Goal: Task Accomplishment & Management: Complete application form

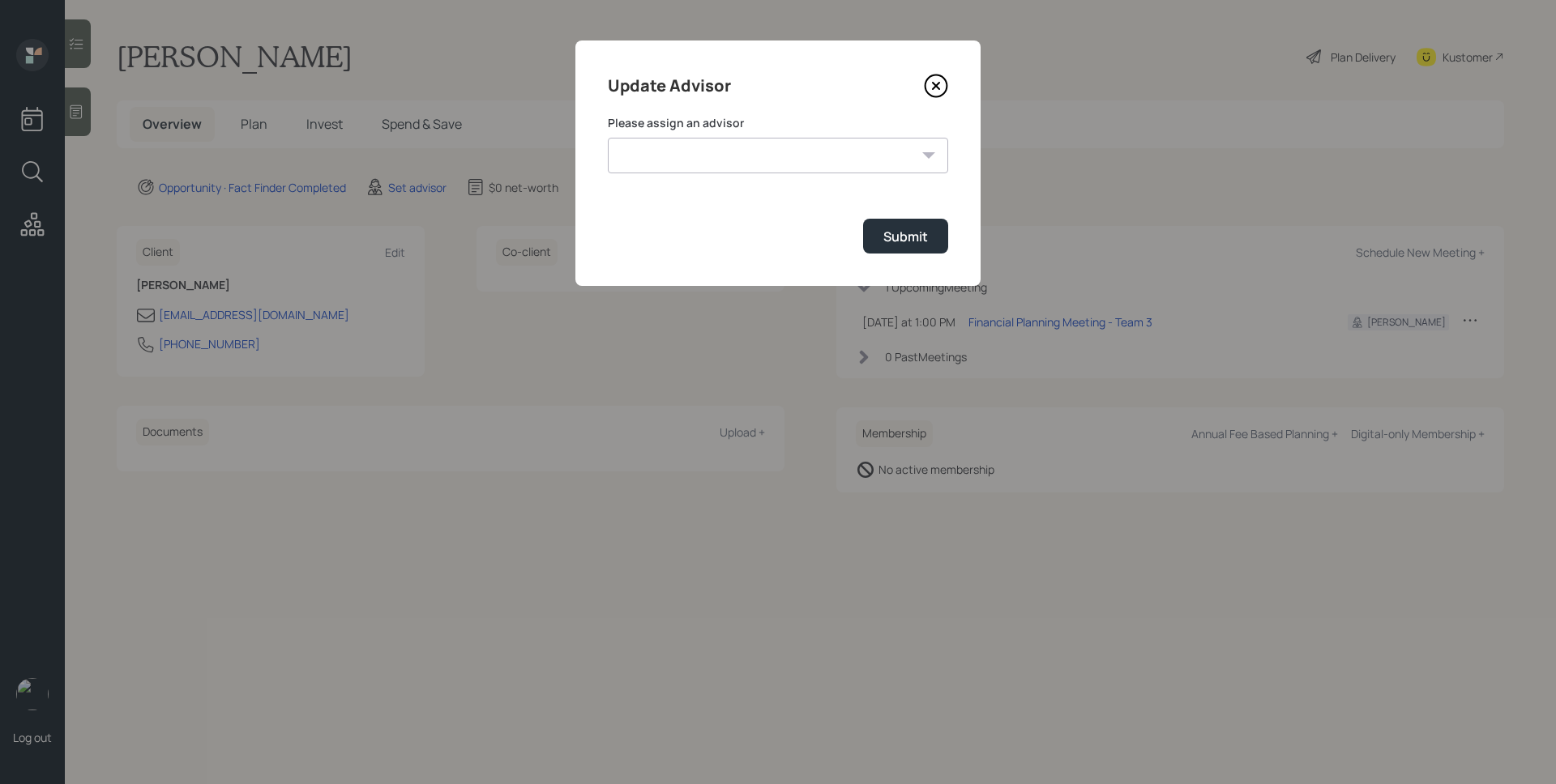
select select "d946c976-65aa-4529-ac9d-02c4f1114fc0"
click at [608, 138] on select "Jonah Coleman Tyler End James DiStasi Treva Nostdahl Eric Schwartz Aleksandra S…" at bounding box center [778, 155] width 341 height 36
click at [921, 241] on div "Submit" at bounding box center [905, 236] width 44 height 18
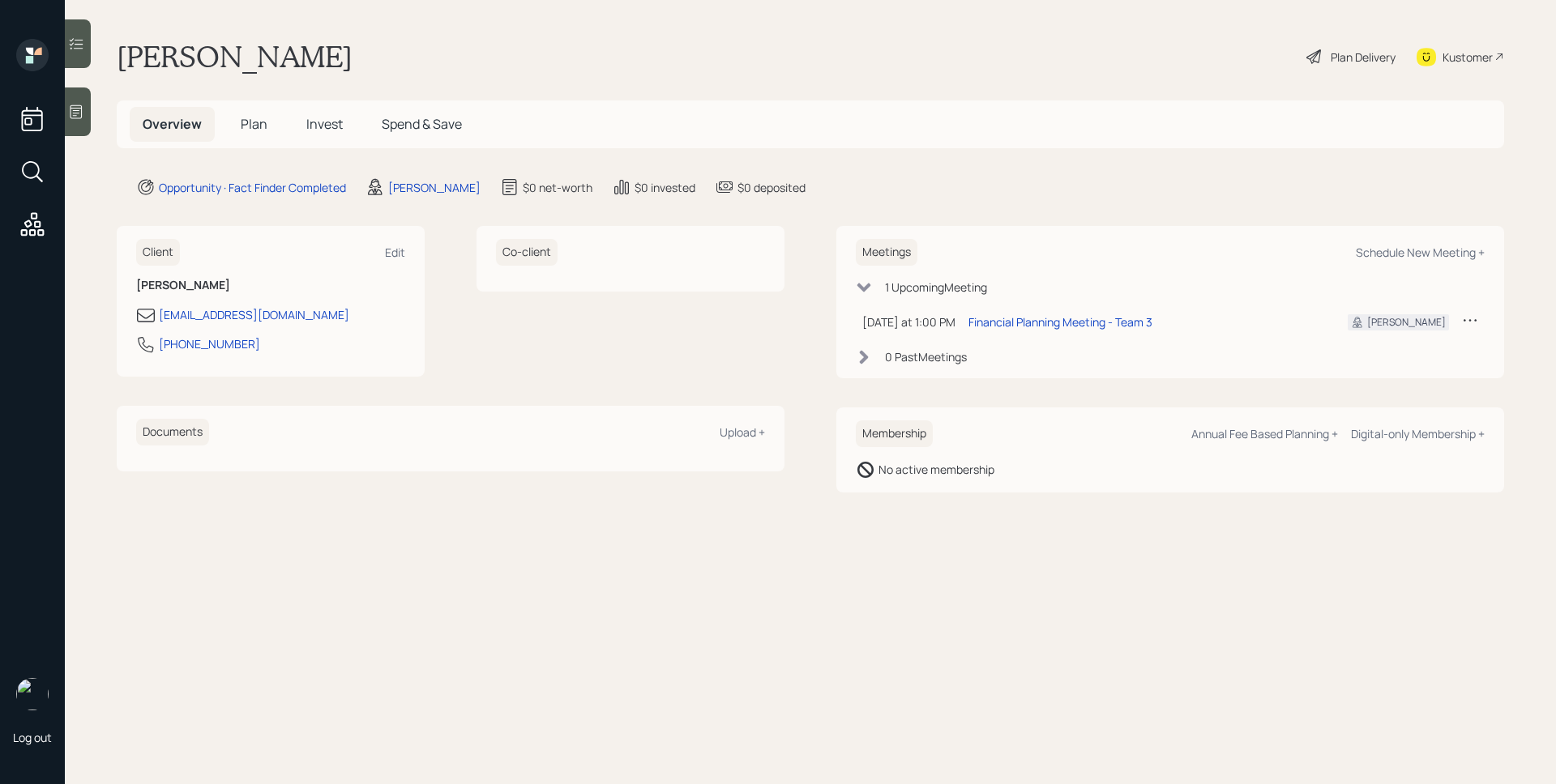
click at [88, 117] on div at bounding box center [77, 112] width 26 height 49
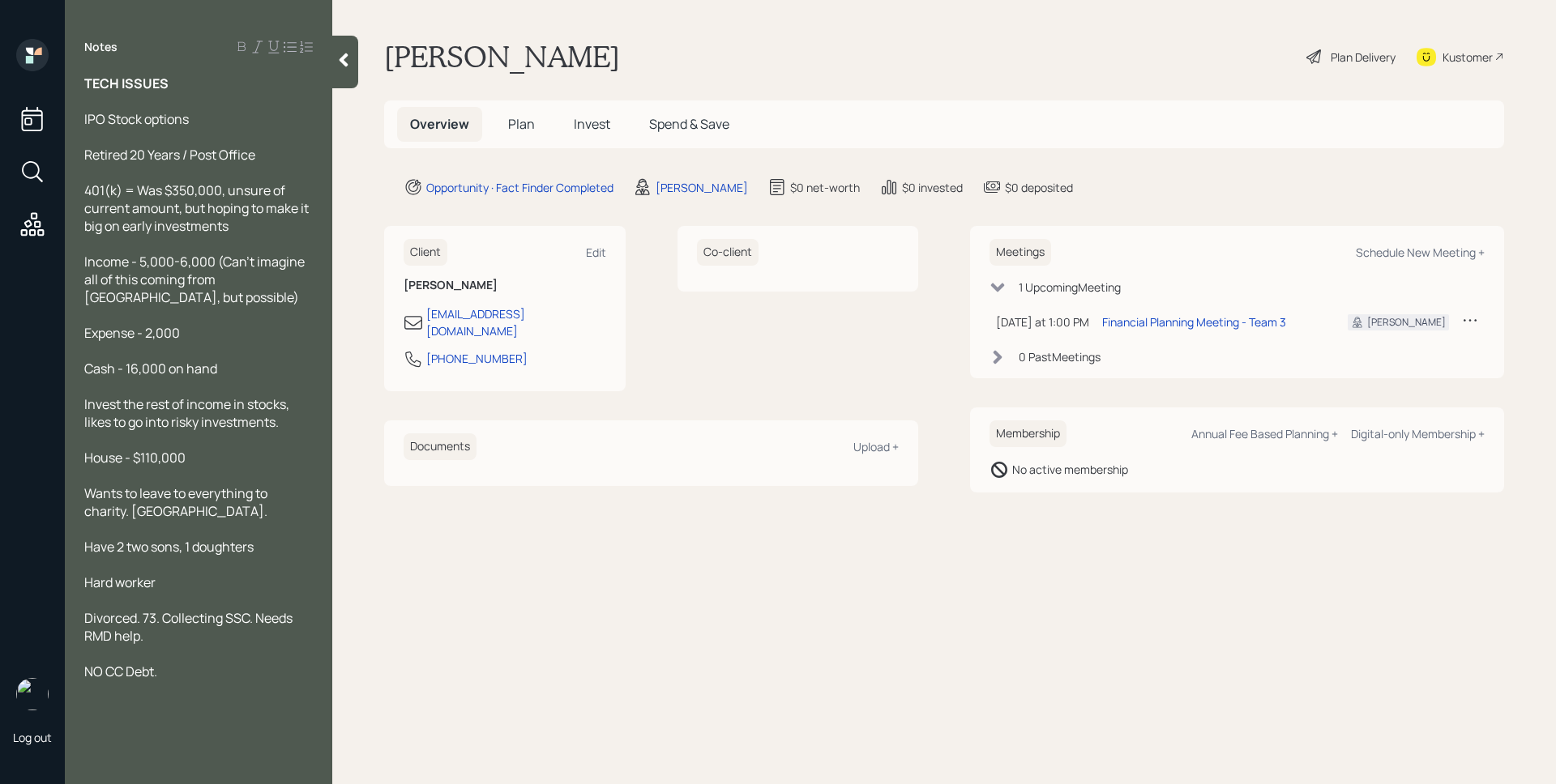
click at [210, 548] on span "Have 2 two sons, 1 doughters" at bounding box center [169, 547] width 169 height 18
click at [518, 128] on span "Plan" at bounding box center [522, 123] width 27 height 18
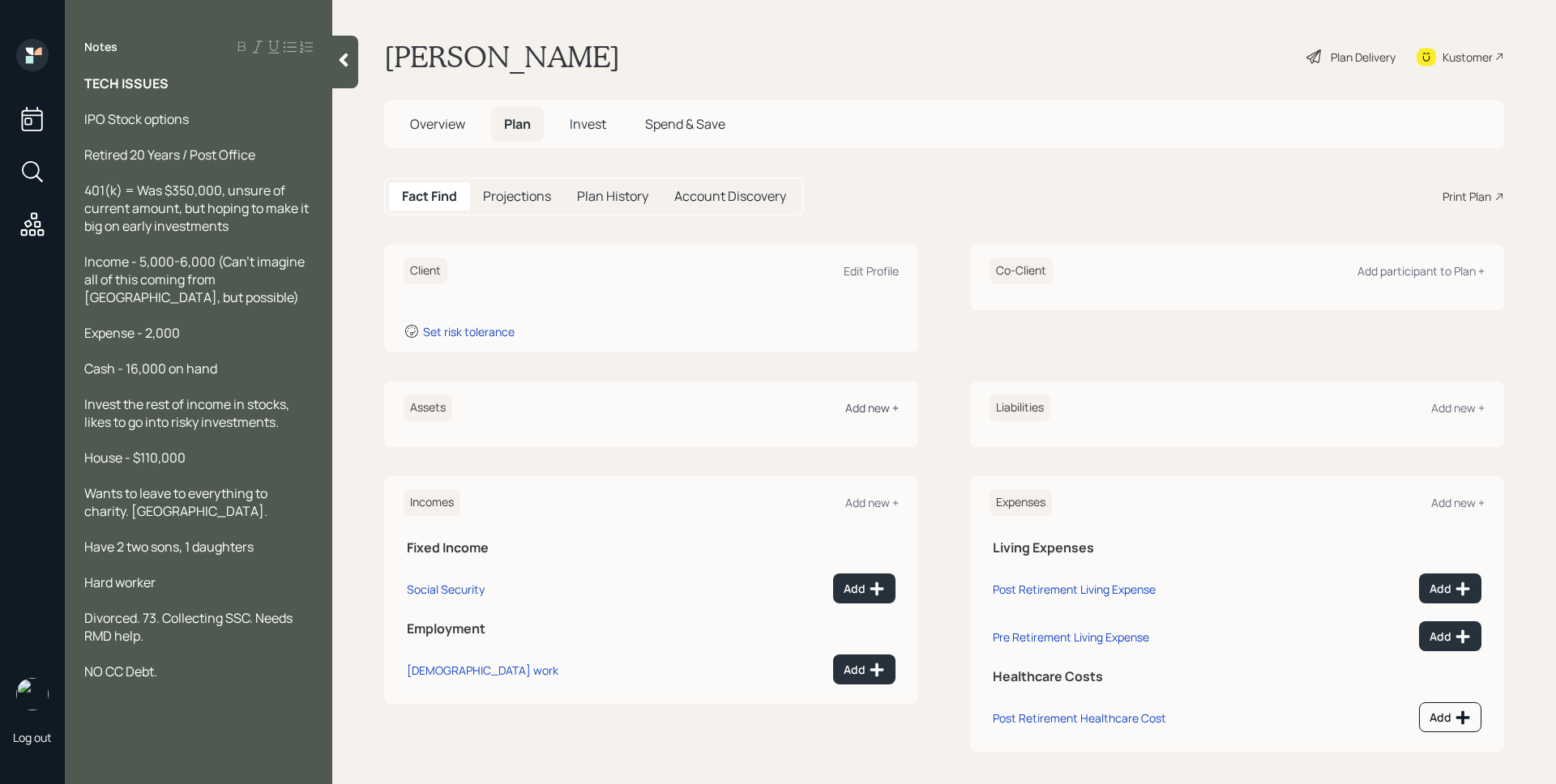
click at [870, 403] on div "Add new +" at bounding box center [872, 408] width 54 height 15
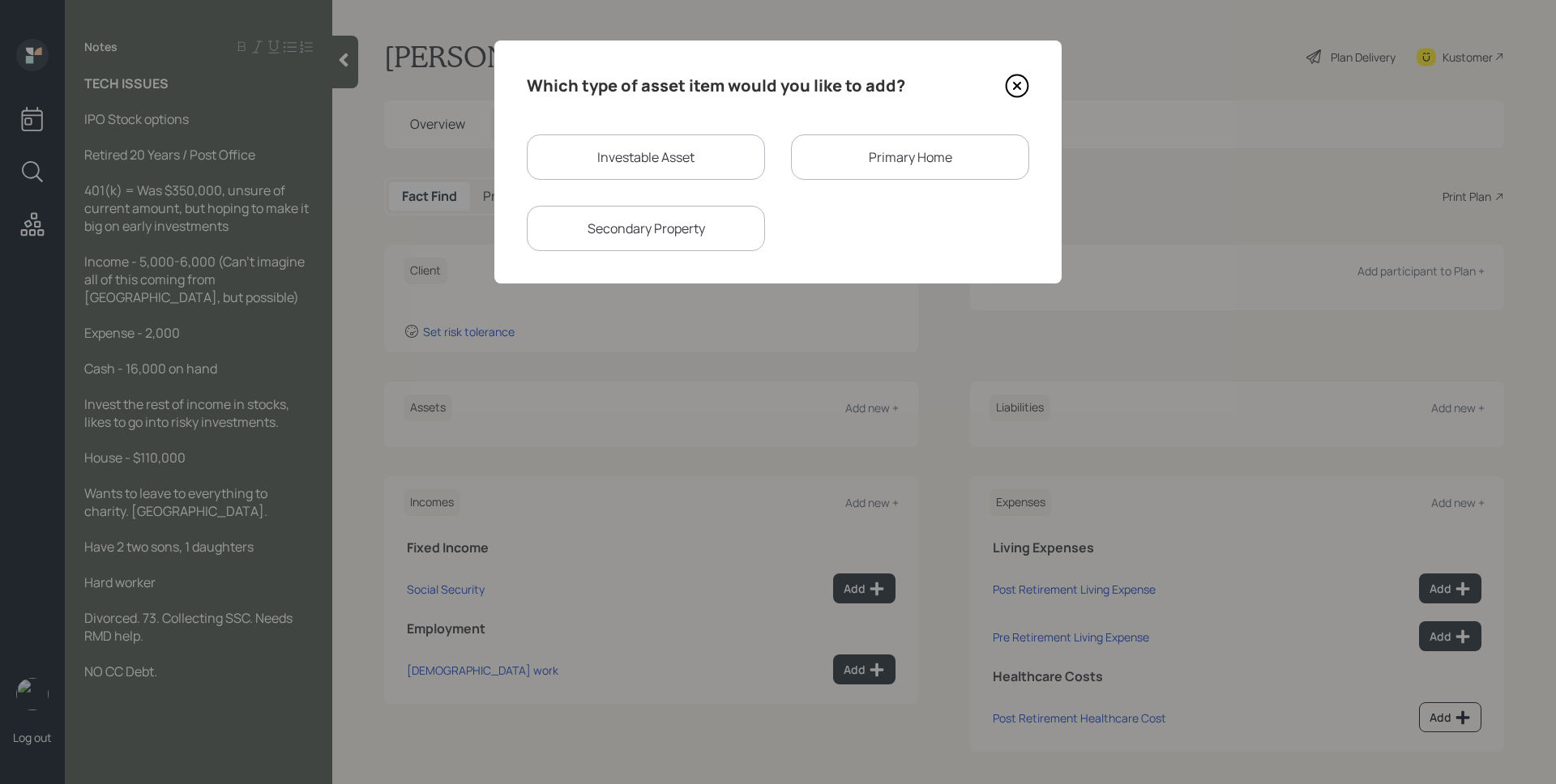
click at [623, 173] on div "Investable Asset" at bounding box center [646, 157] width 238 height 45
select select "taxable"
select select "balanced"
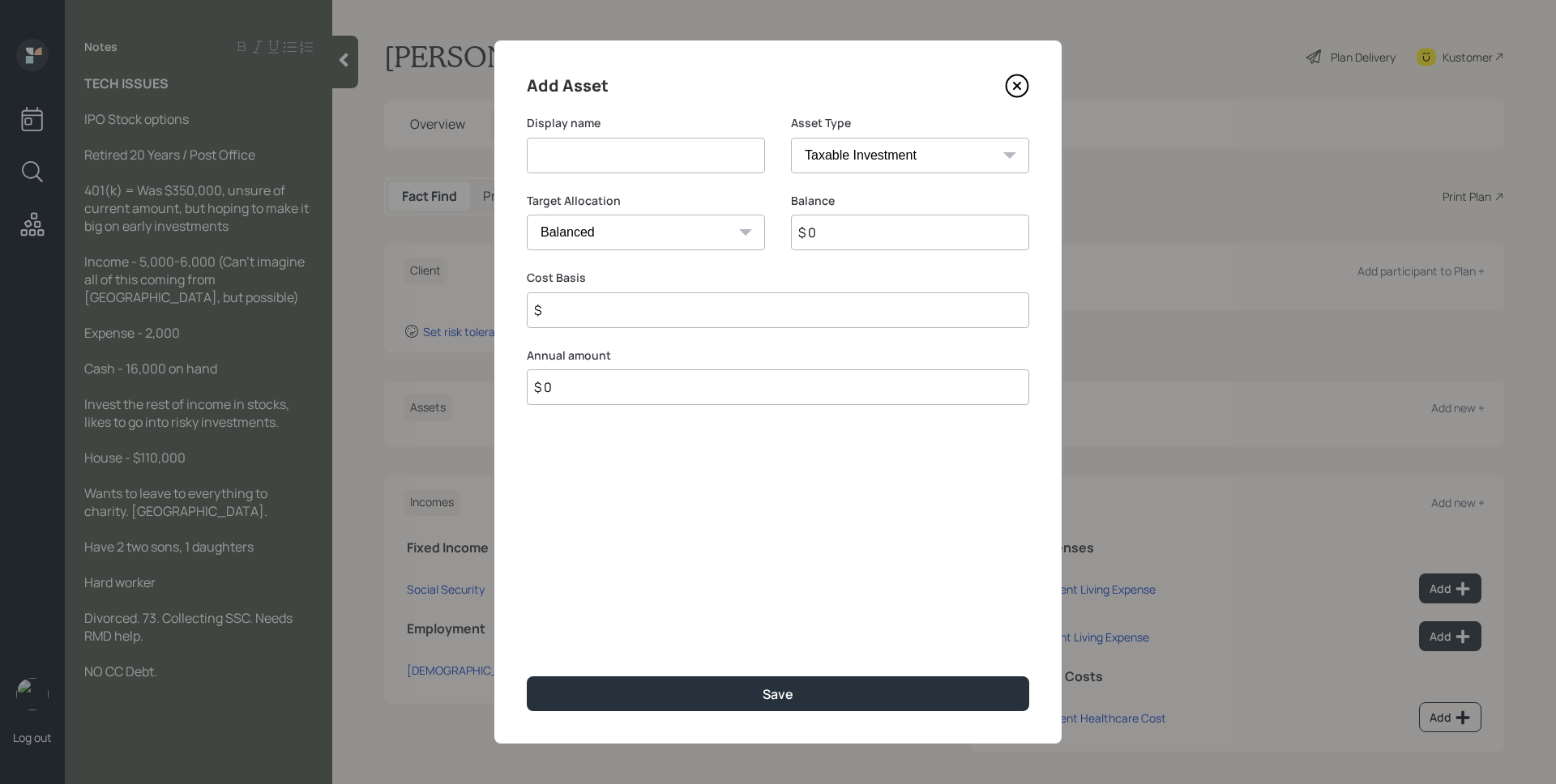
click at [613, 166] on input at bounding box center [646, 155] width 238 height 36
type input "401k"
click at [893, 162] on select "SEP IRA IRA Roth IRA 401(k) Roth 401(k) 403(b) Roth 403(b) 457(b) Roth 457(b) H…" at bounding box center [910, 155] width 238 height 36
select select "ira"
click at [791, 138] on select "SEP IRA IRA Roth IRA 401(k) Roth 401(k) 403(b) Roth 403(b) 457(b) Roth 457(b) H…" at bounding box center [910, 155] width 238 height 36
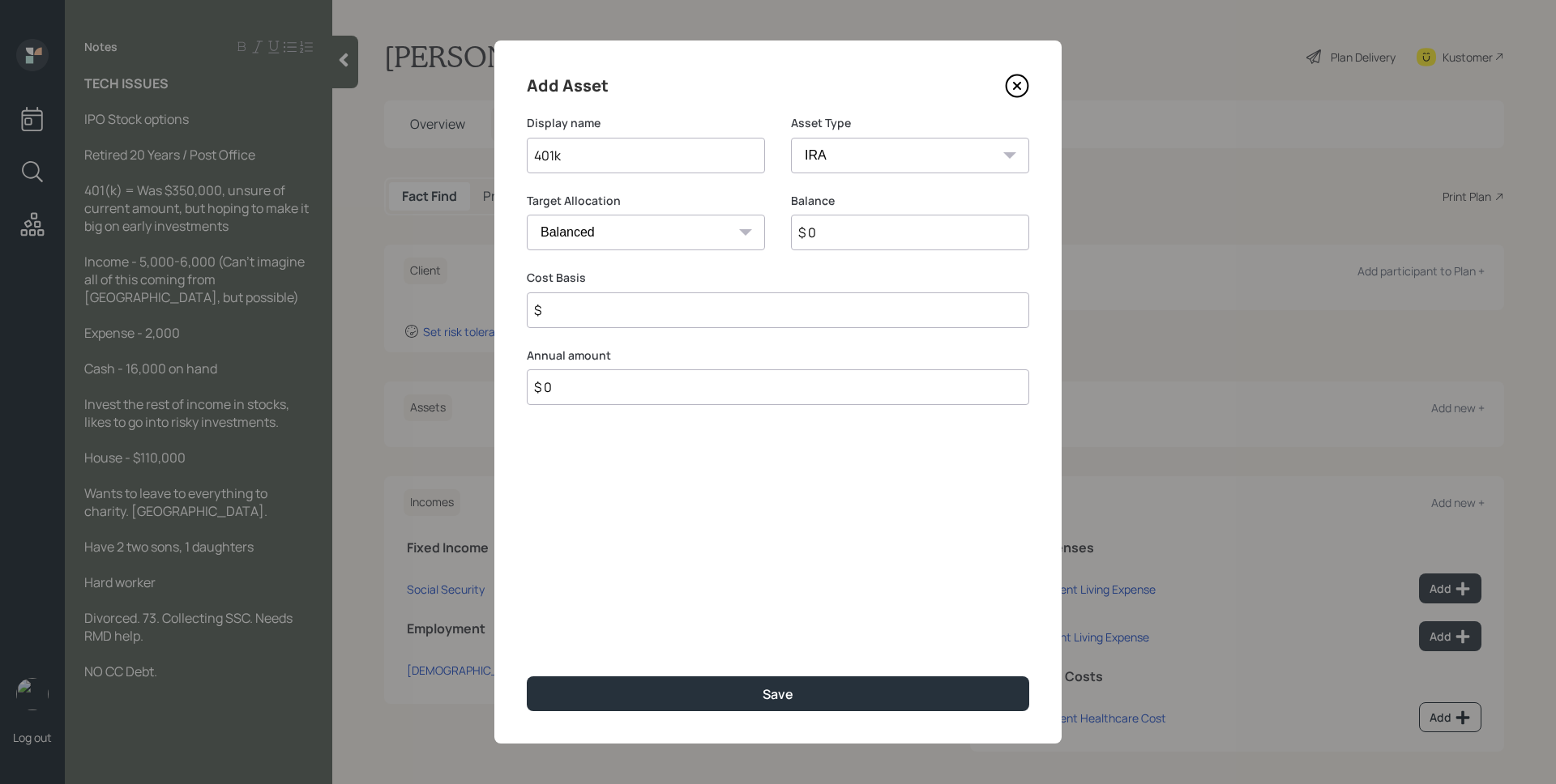
type input "$"
click at [872, 232] on input "$ 0" at bounding box center [910, 232] width 238 height 36
type input "$ 350,000"
type input "$ 0"
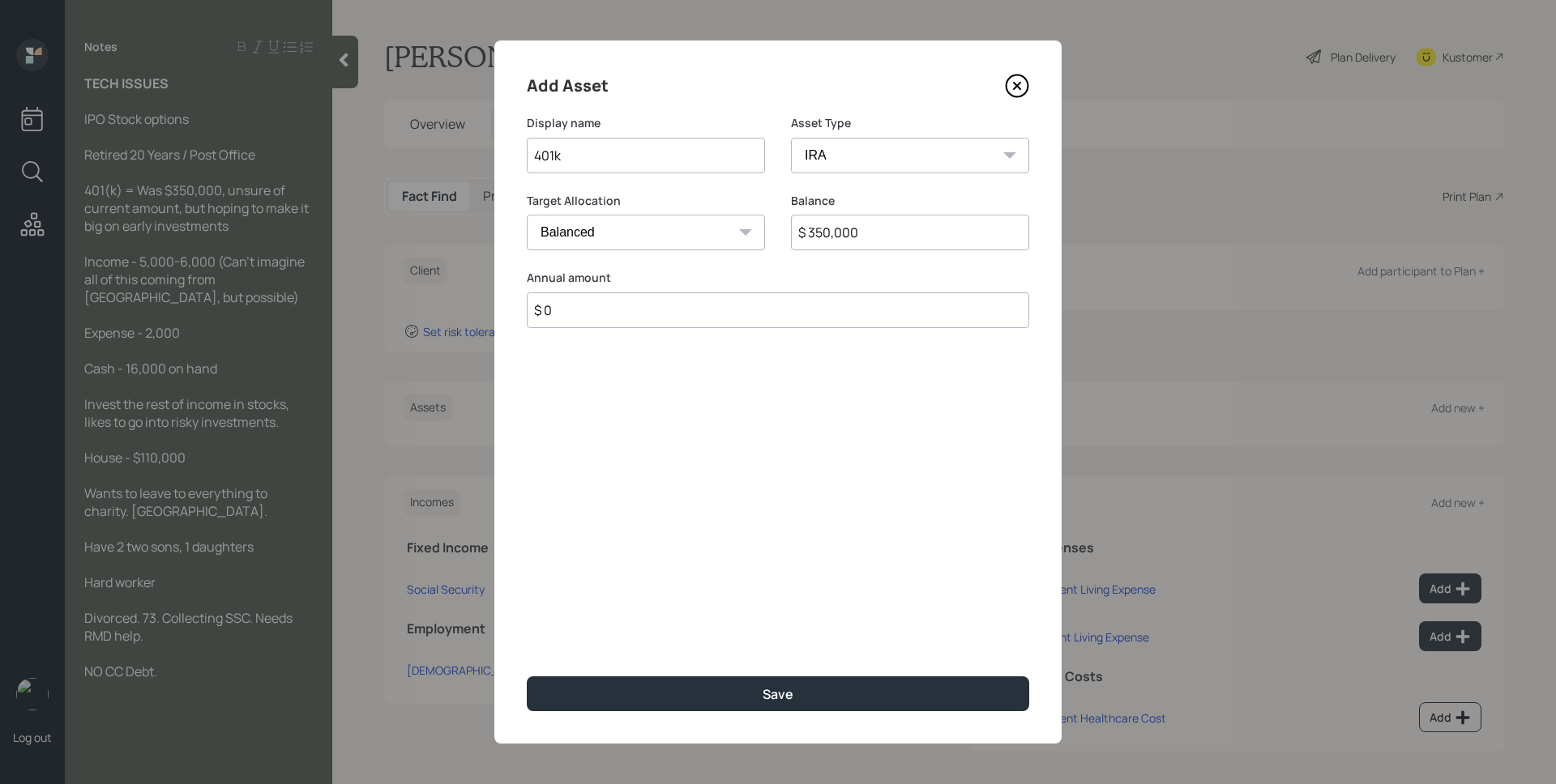
click at [527, 677] on button "Save" at bounding box center [778, 694] width 502 height 35
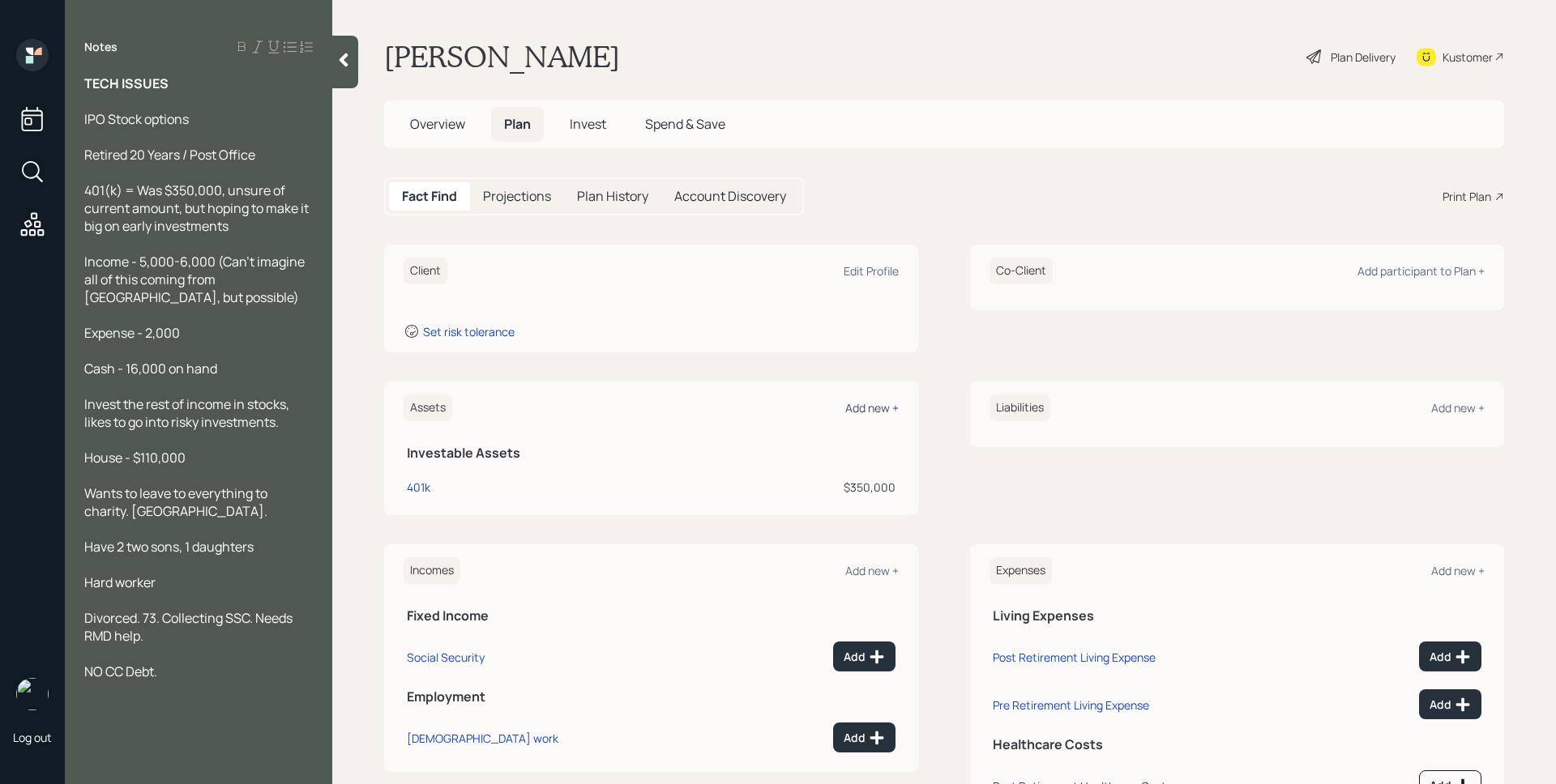
click at [866, 408] on div "Add new +" at bounding box center [872, 408] width 54 height 15
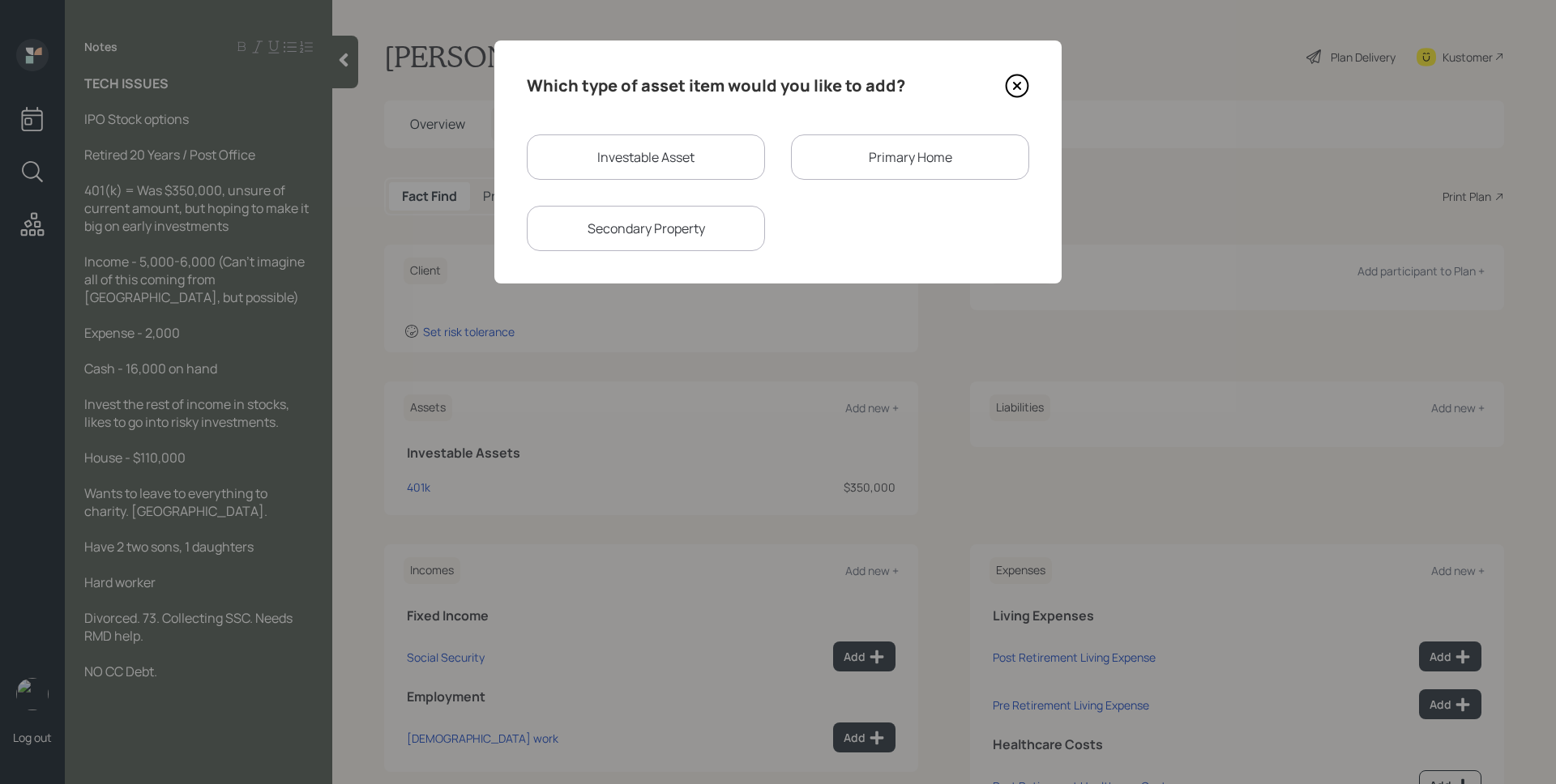
click at [854, 155] on div "Primary Home" at bounding box center [910, 157] width 238 height 45
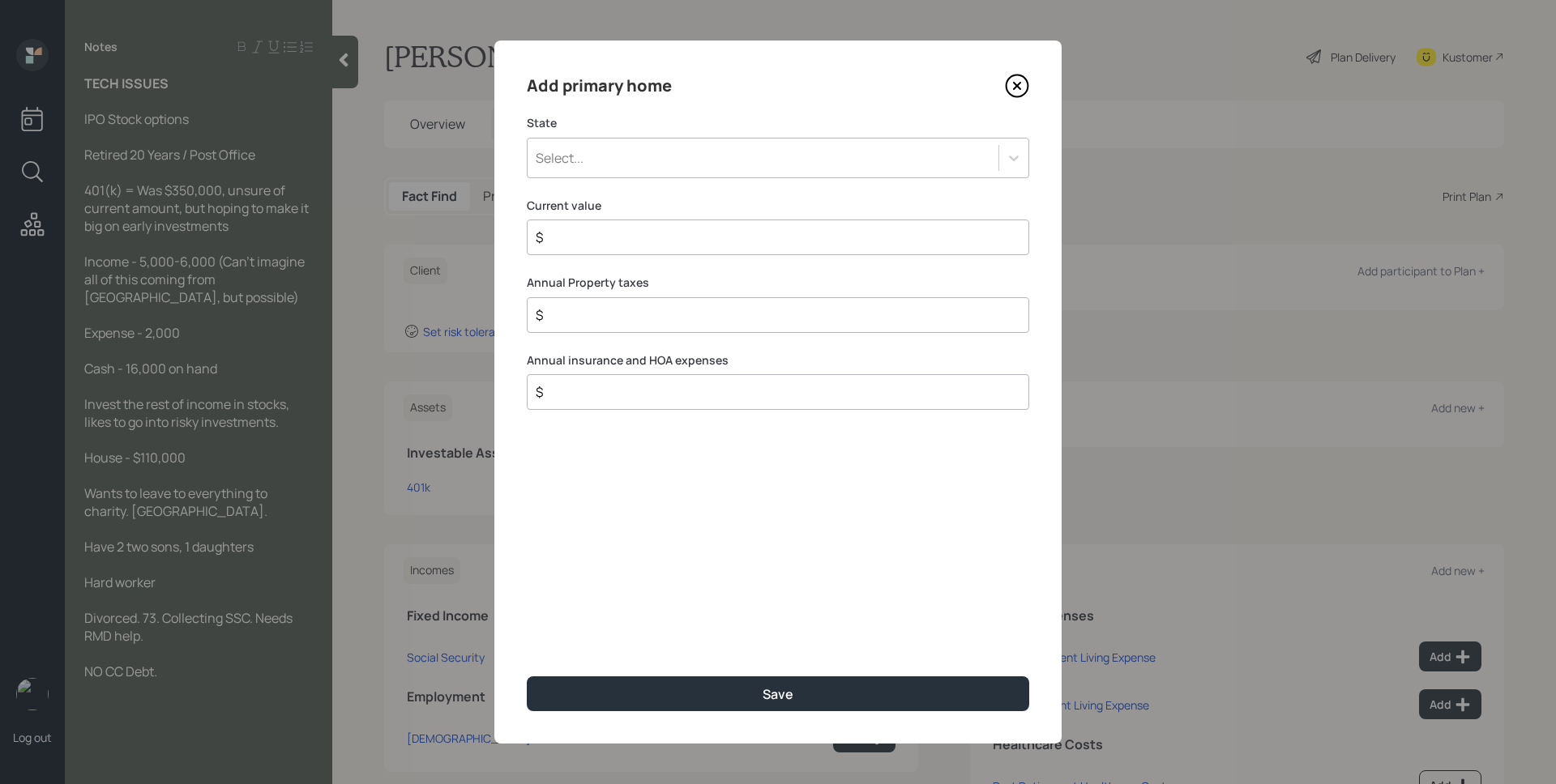
click at [673, 158] on div "Select..." at bounding box center [762, 158] width 471 height 28
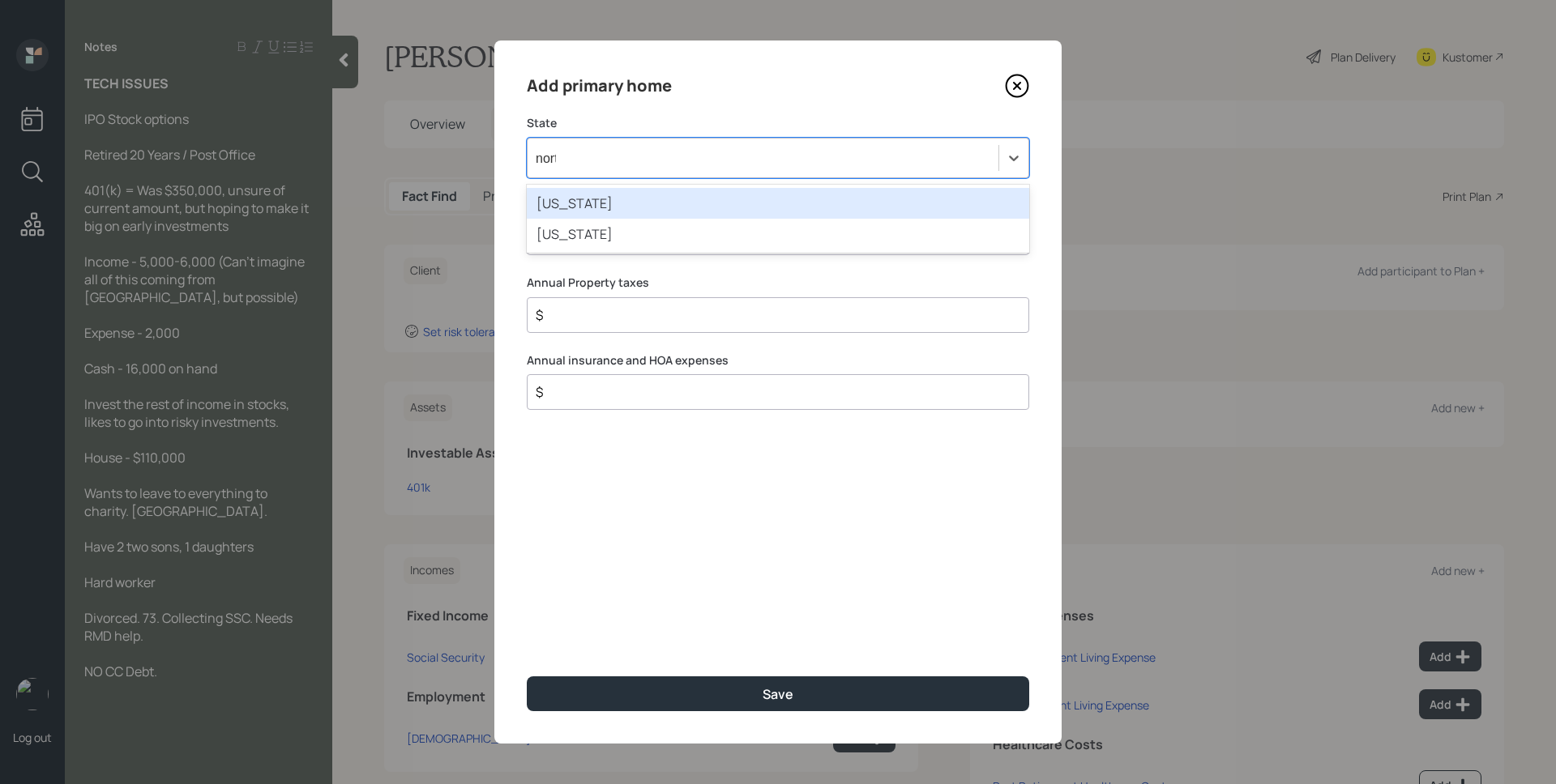
type input "north"
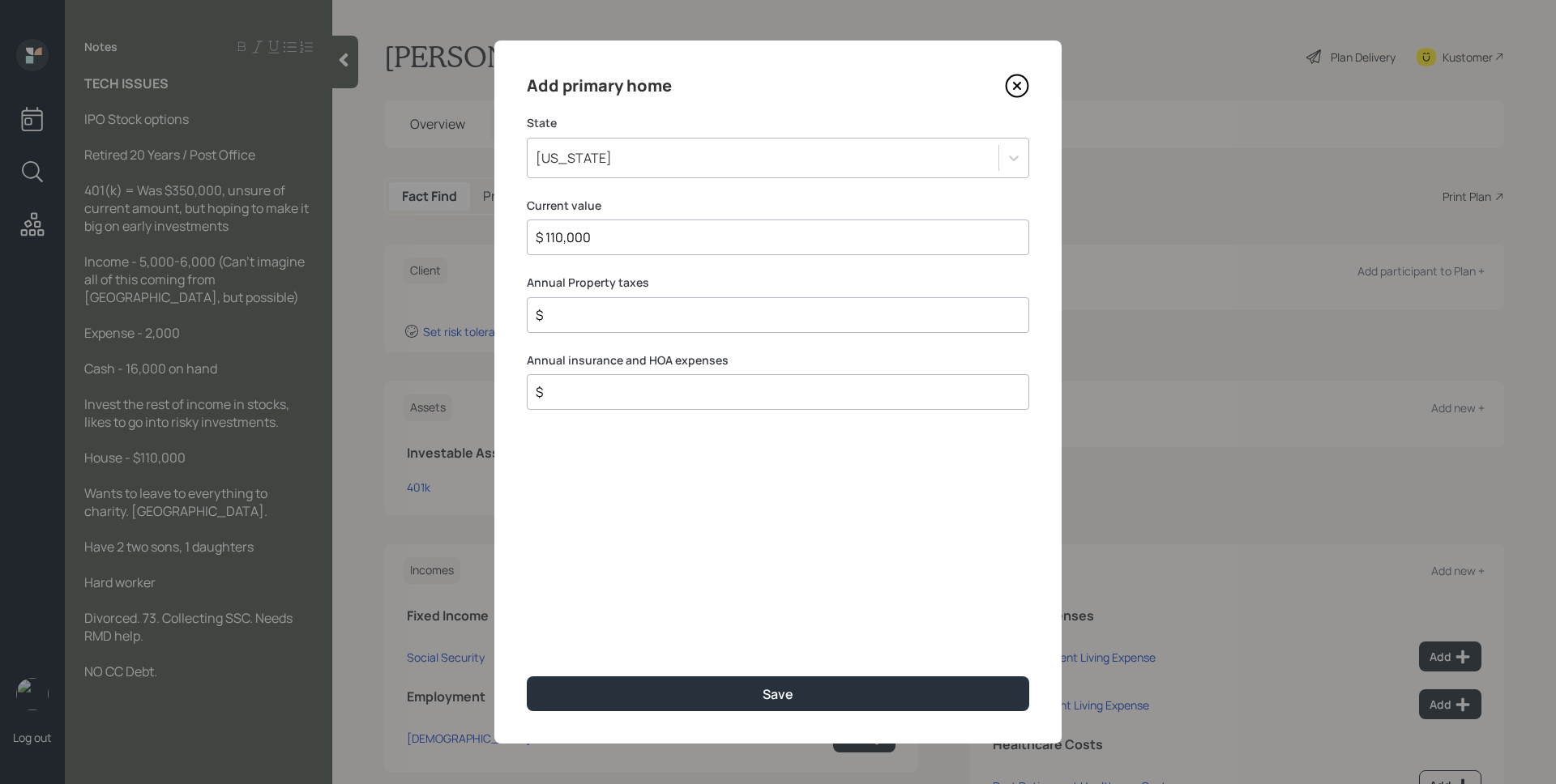
type input "$ 110,000"
click at [527, 677] on button "Save" at bounding box center [778, 694] width 502 height 35
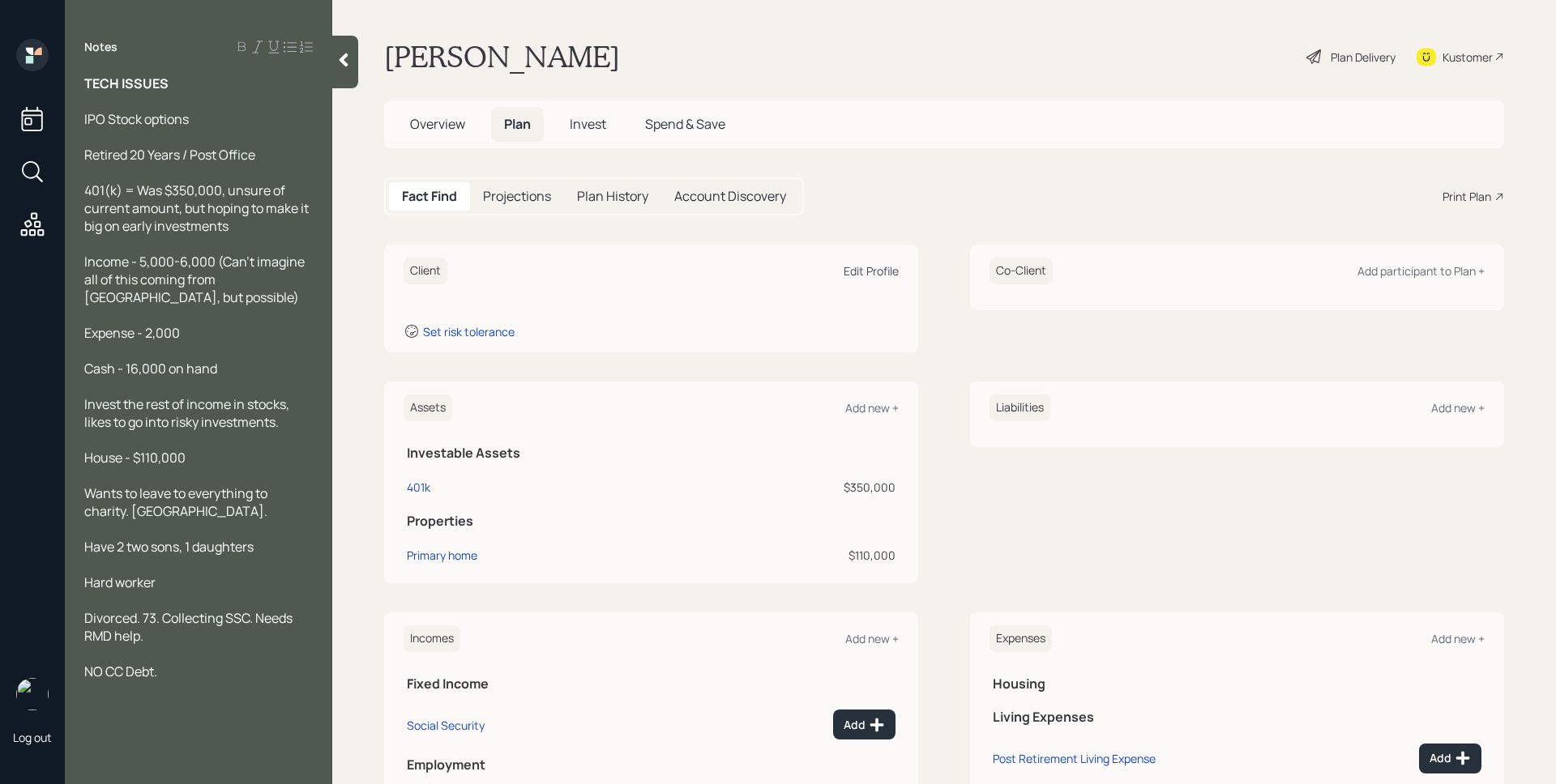
click at [848, 265] on div "Edit Profile" at bounding box center [872, 271] width 55 height 15
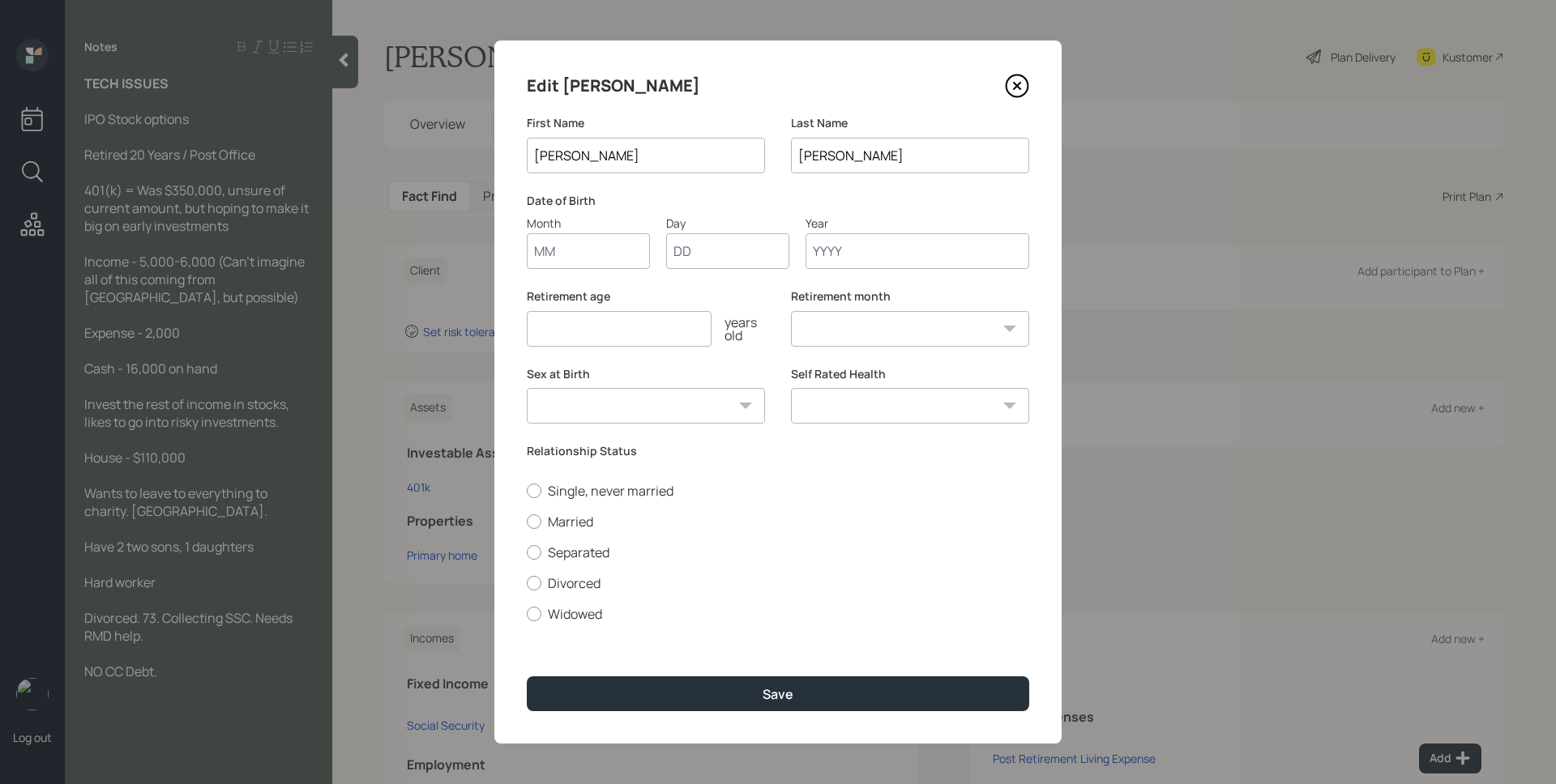
click at [566, 247] on input "Month" at bounding box center [588, 251] width 123 height 36
type input "01"
type input "1952"
select select "1"
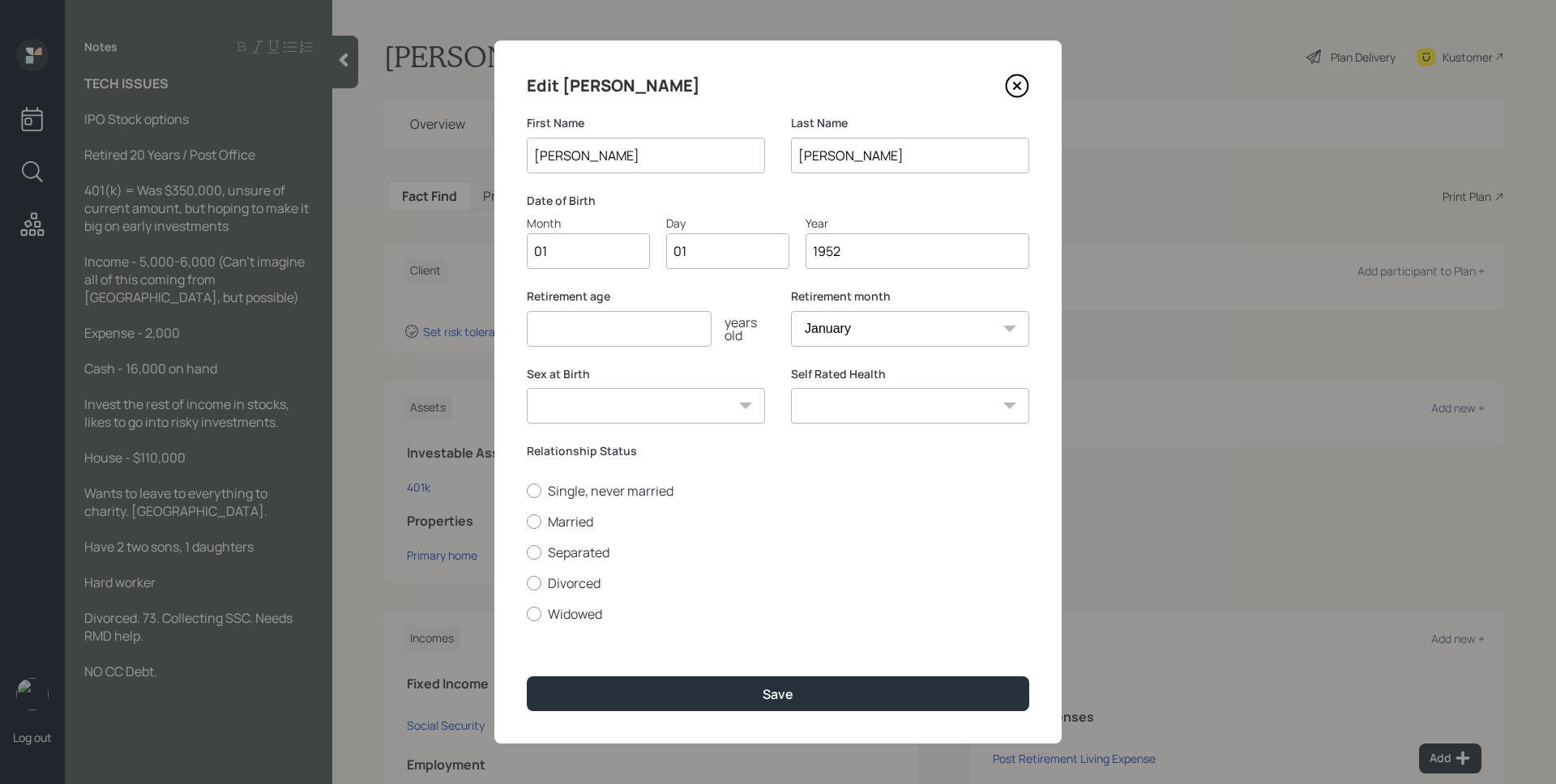
type input "1952"
click at [610, 330] on input "number" at bounding box center [619, 329] width 185 height 36
type input "53"
click at [580, 594] on div "Single, never married Married Separated Divorced Widowed" at bounding box center [778, 553] width 502 height 141
click at [576, 588] on label "Divorced" at bounding box center [778, 583] width 502 height 18
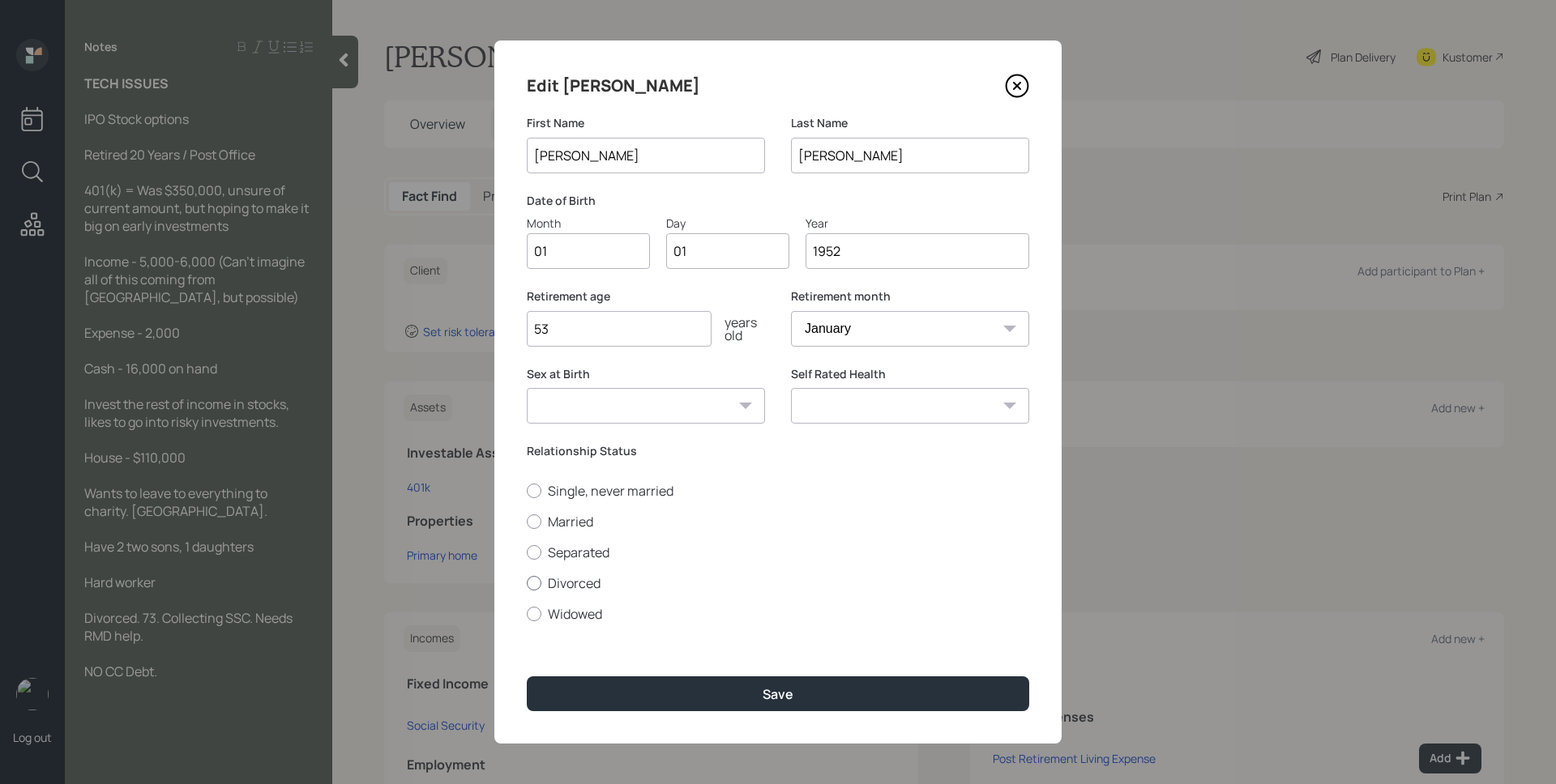
click at [527, 584] on input "Divorced" at bounding box center [526, 583] width 1 height 1
radio input "true"
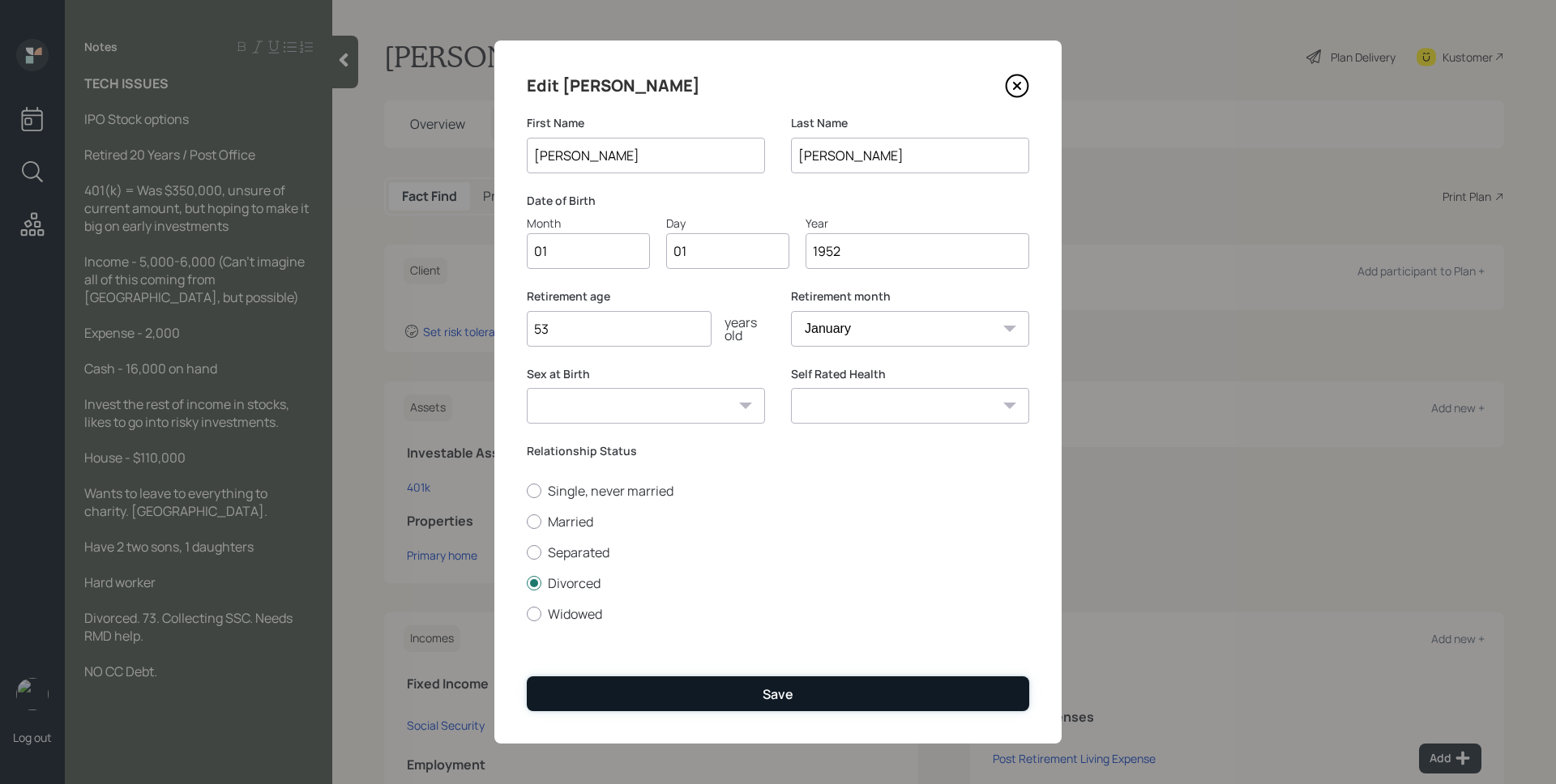
click at [665, 692] on button "Save" at bounding box center [778, 694] width 502 height 35
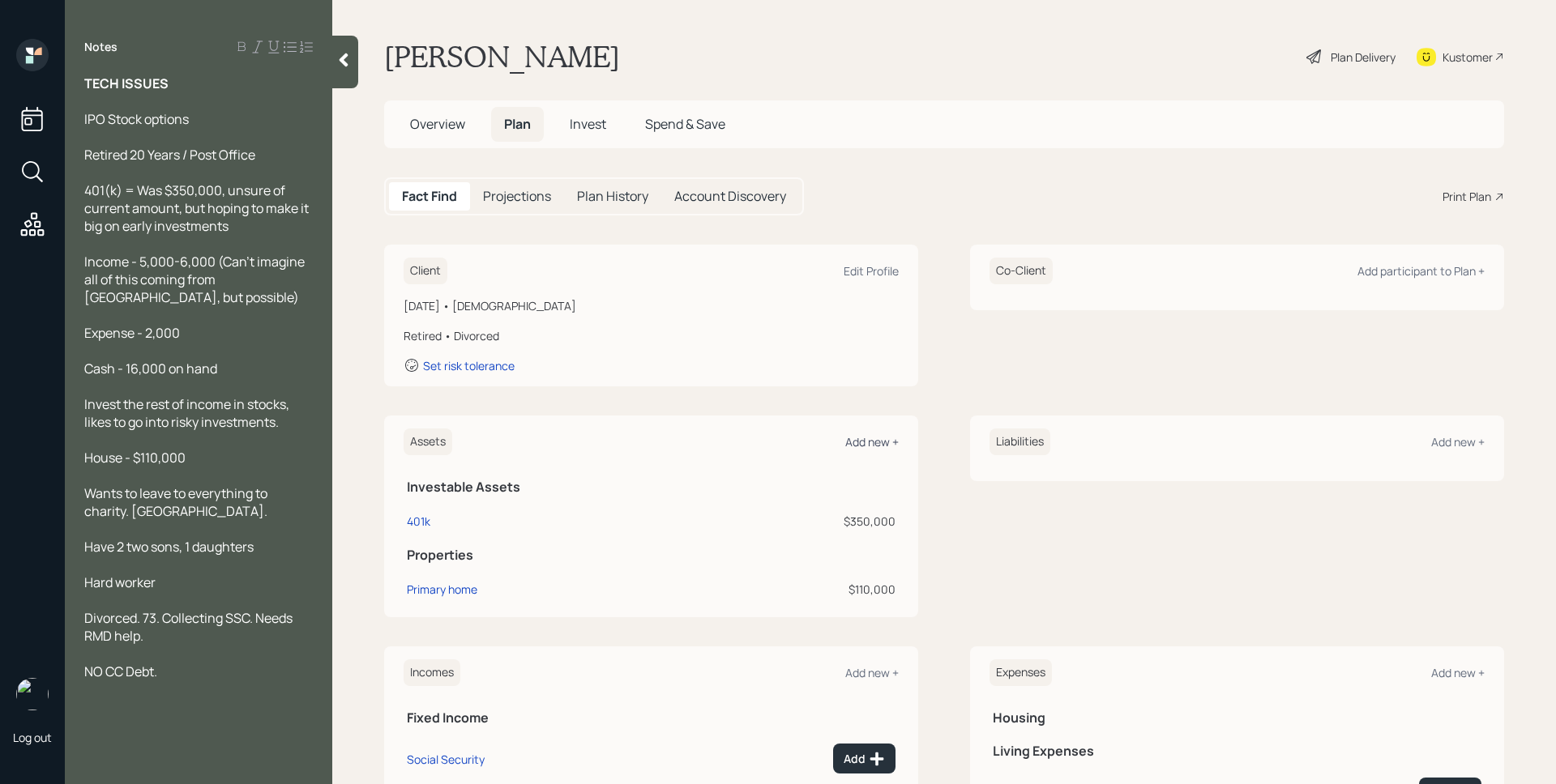
click at [861, 442] on div "Add new +" at bounding box center [872, 442] width 54 height 15
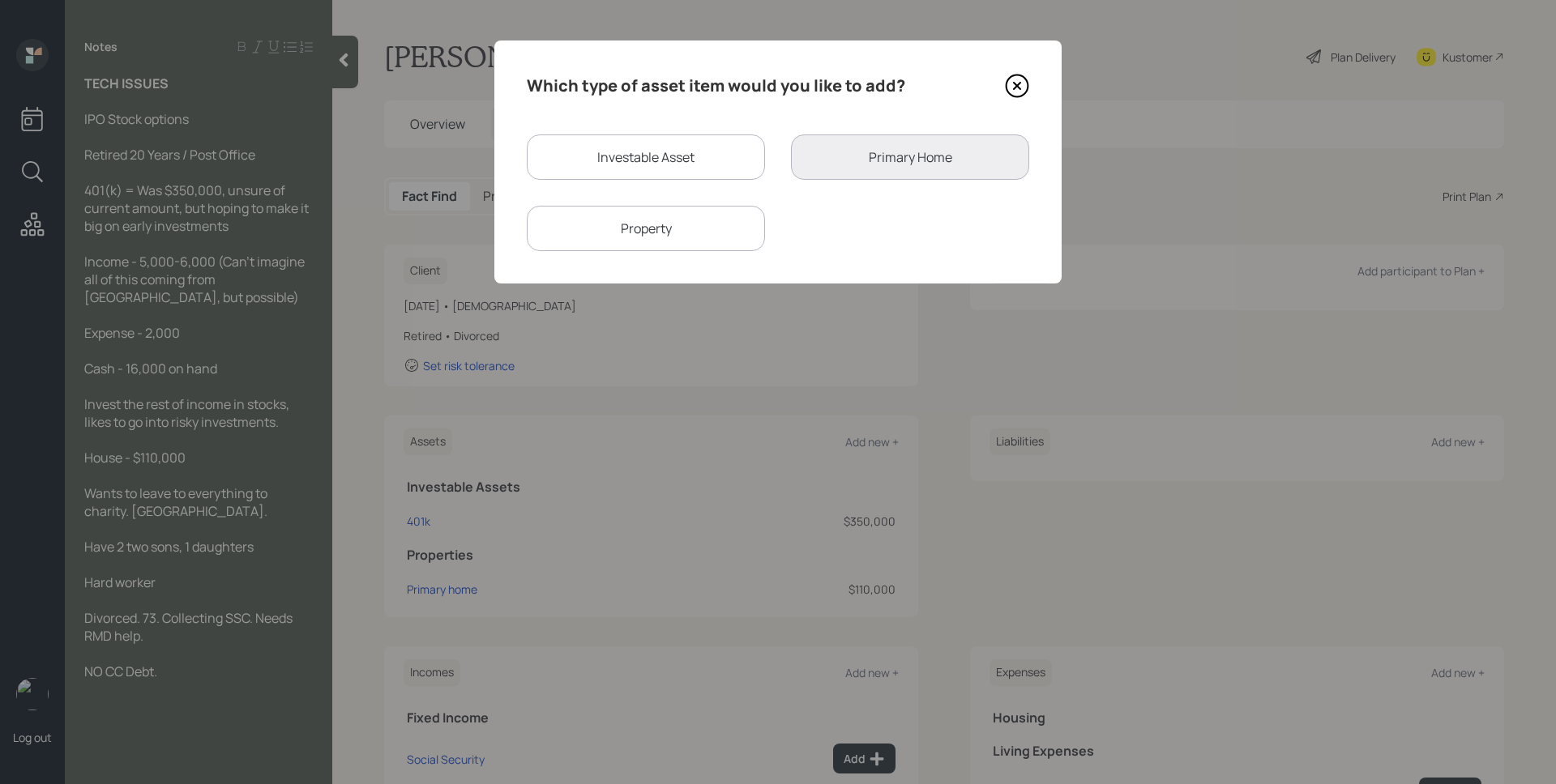
click at [627, 159] on div "Investable Asset" at bounding box center [646, 157] width 238 height 45
select select "taxable"
select select "balanced"
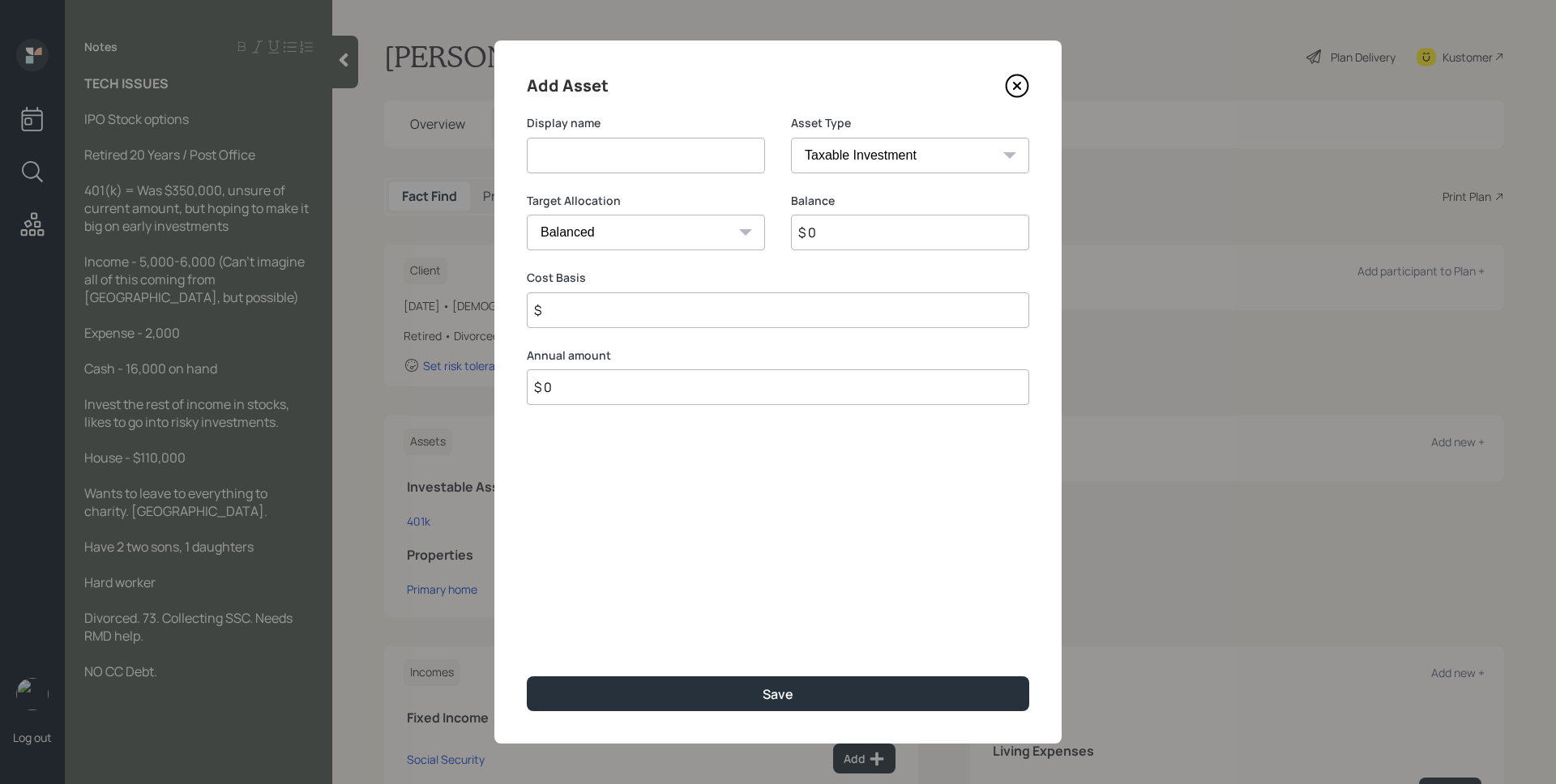
click at [628, 162] on input at bounding box center [646, 155] width 238 height 36
type input "Savings"
select select "emergency_fund"
click at [791, 138] on select "SEP IRA IRA Roth IRA 401(k) Roth 401(k) 403(b) Roth 403(b) 457(b) Roth 457(b) H…" at bounding box center [910, 155] width 238 height 36
type input "$ 16,000"
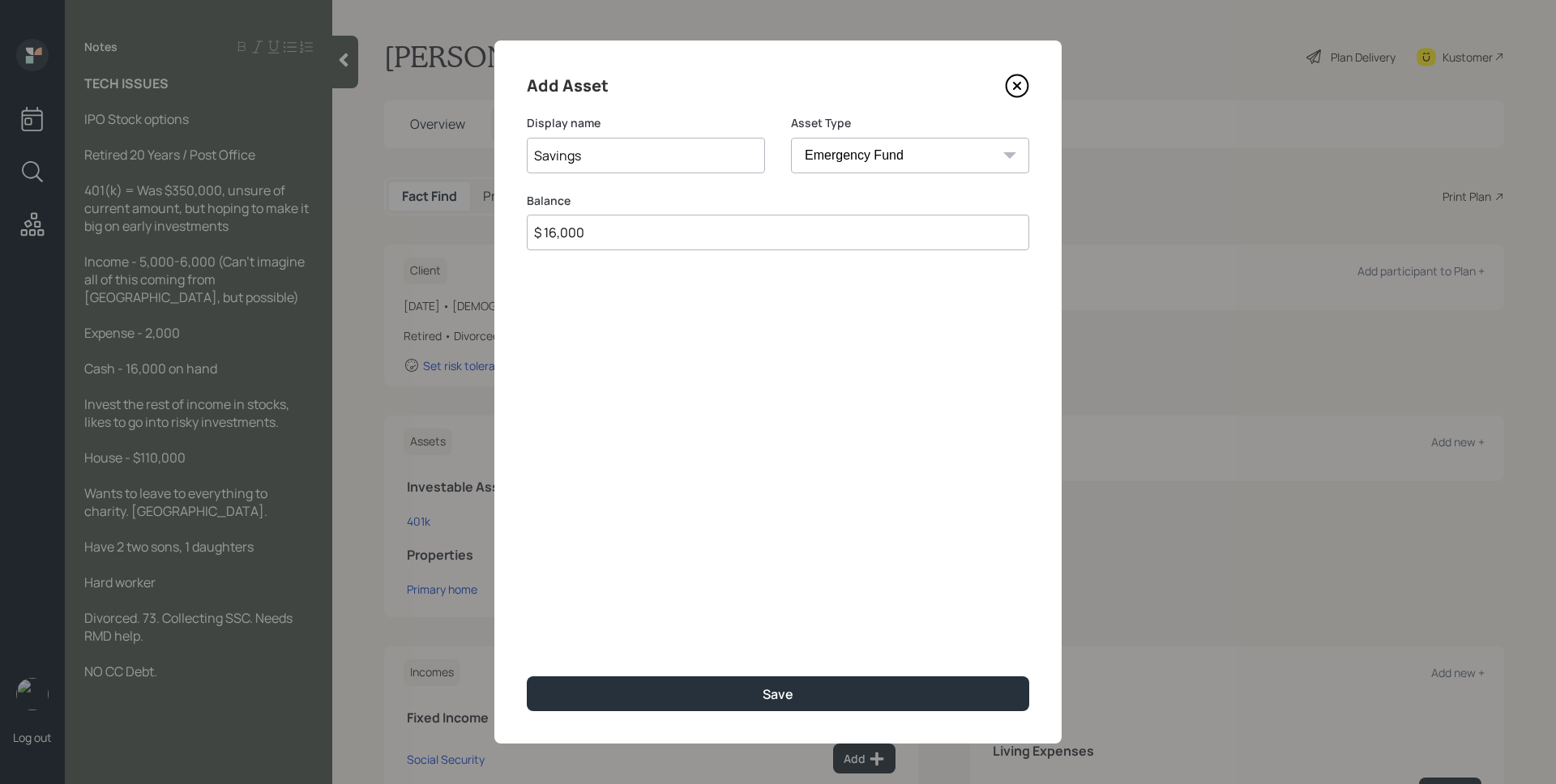
click at [527, 677] on button "Save" at bounding box center [778, 694] width 502 height 35
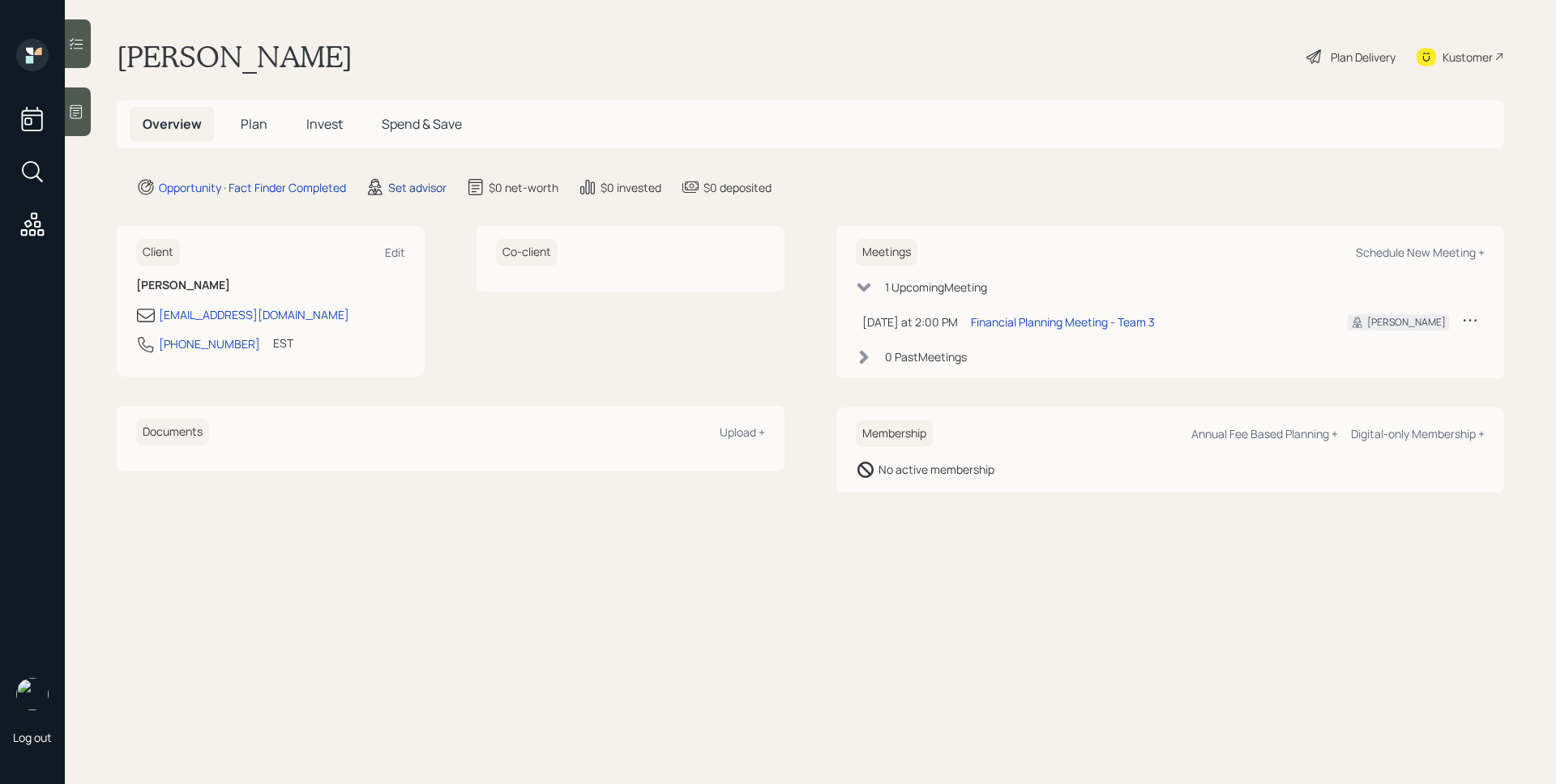
click at [414, 187] on div "Set advisor" at bounding box center [418, 188] width 59 height 17
